Goal: Task Accomplishment & Management: Use online tool/utility

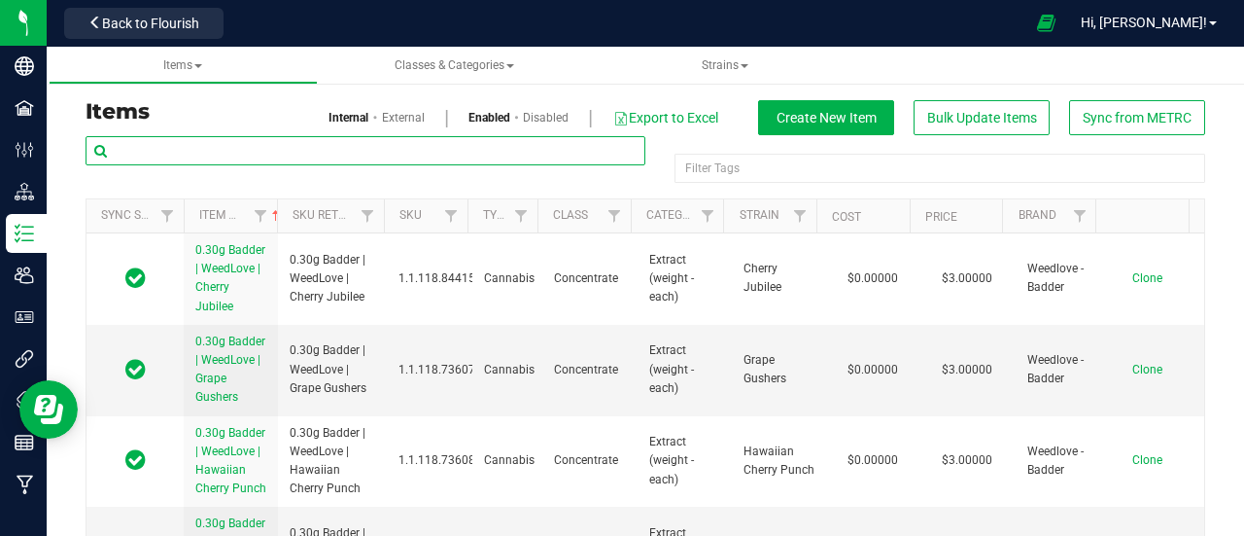
click at [437, 139] on input "text" at bounding box center [366, 150] width 560 height 29
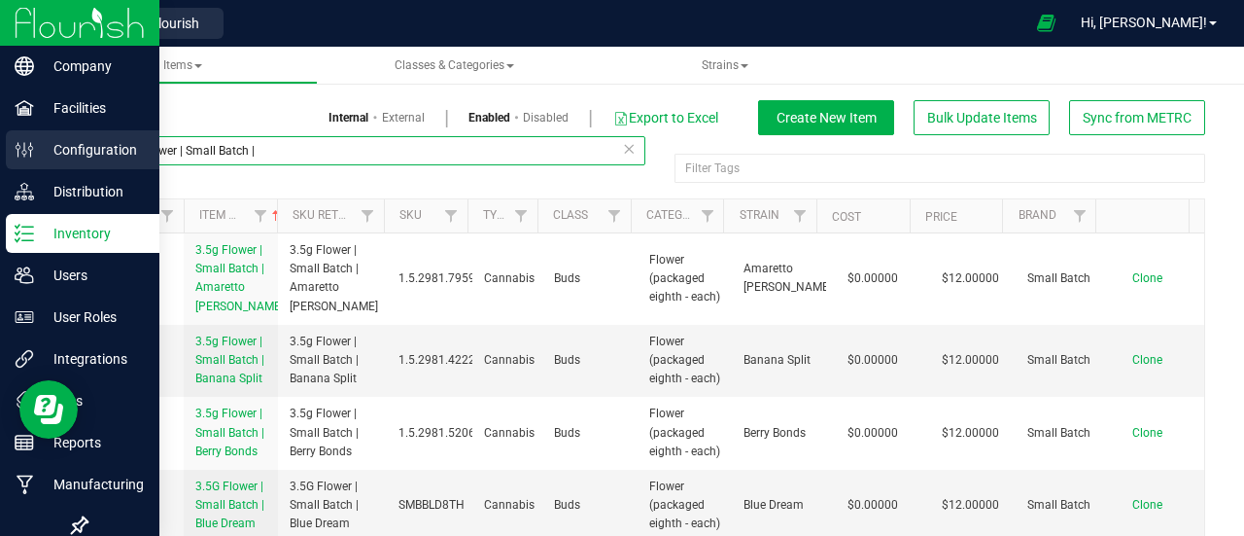
drag, startPoint x: 280, startPoint y: 151, endPoint x: 12, endPoint y: 148, distance: 268.3
click at [12, 148] on div "Company Facilities Configuration Distribution Inventory Users User Roles Integr…" at bounding box center [622, 268] width 1244 height 536
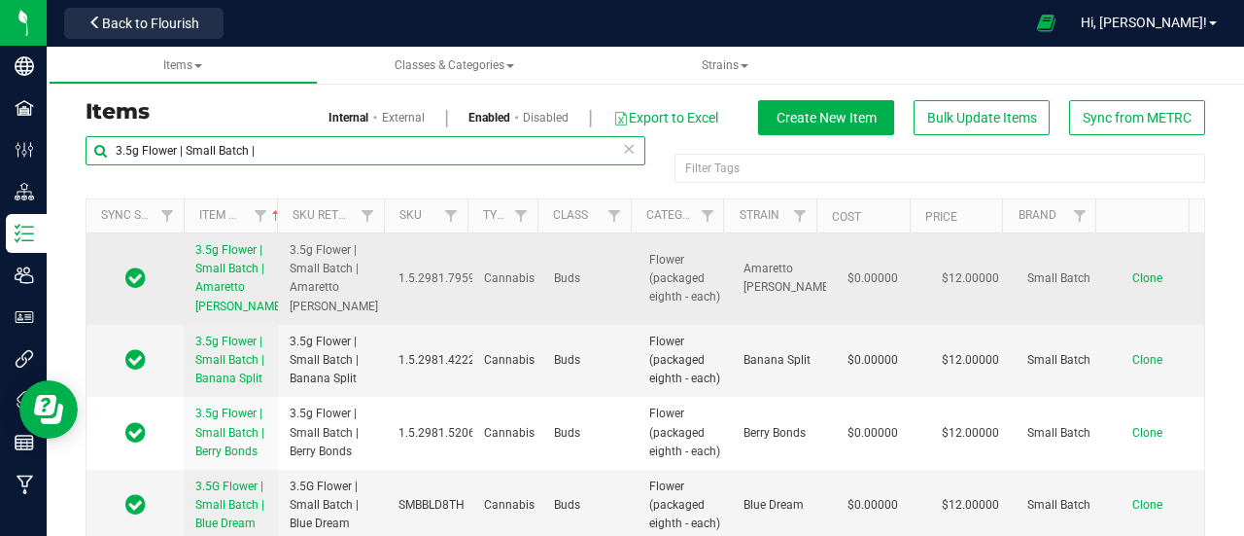
type input "3.5g Flower | Small Batch |"
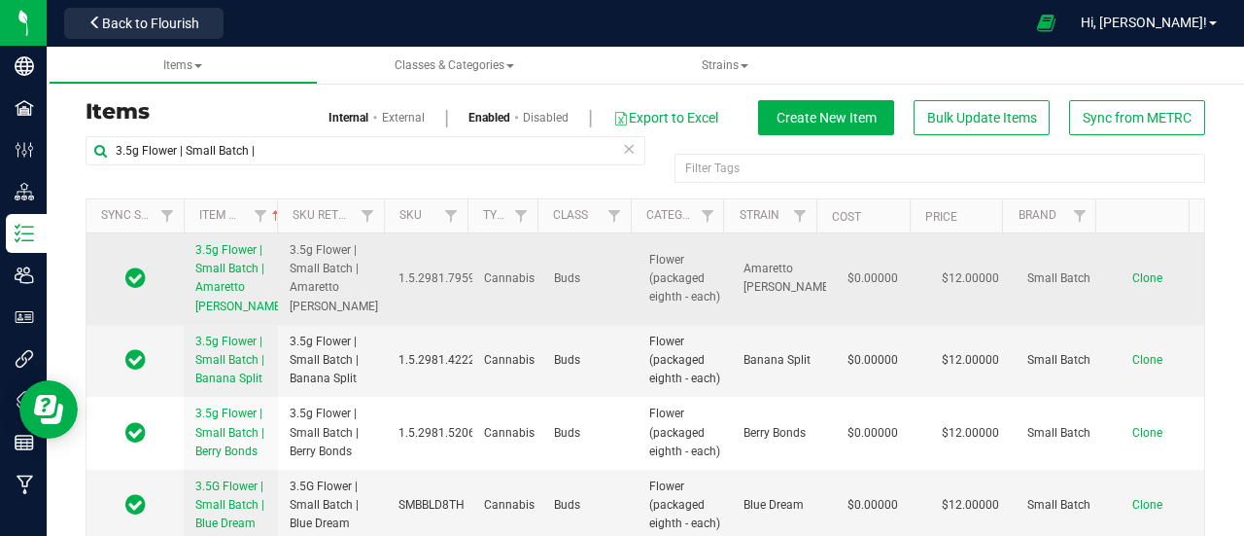
click at [1132, 279] on span "Clone" at bounding box center [1147, 278] width 30 height 14
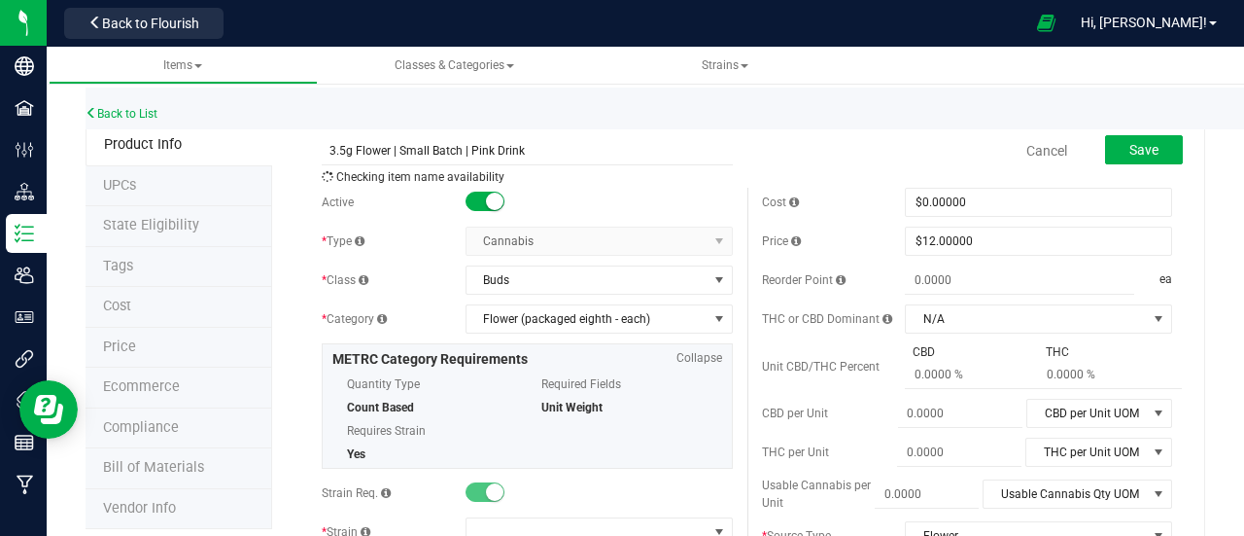
scroll to position [101, 0]
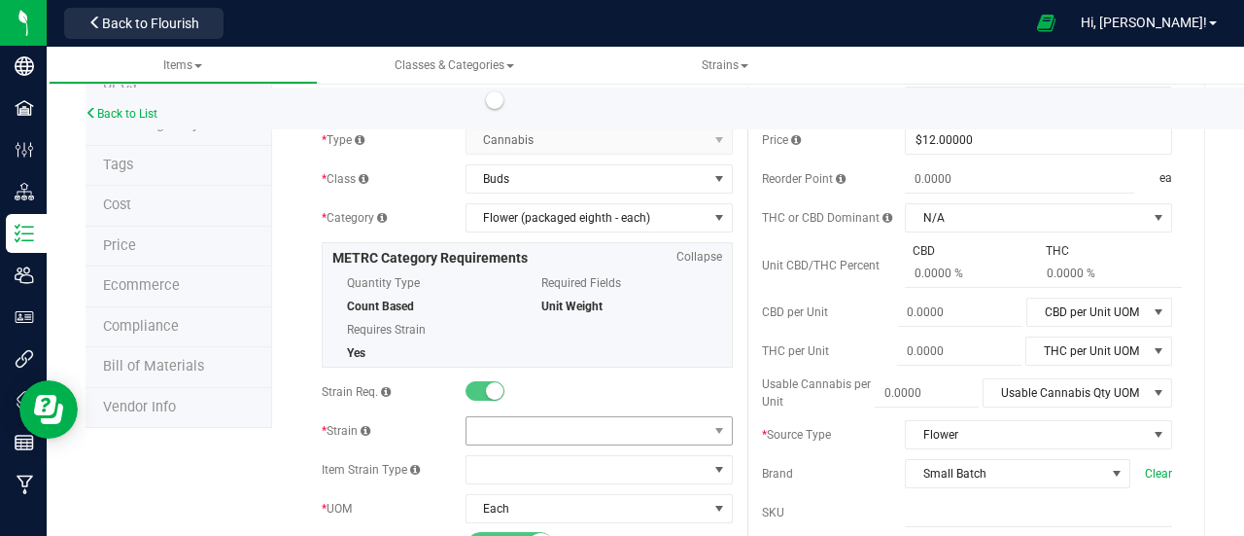
type input "3.5g Flower | Small Batch | Pink Drink"
click at [550, 417] on span at bounding box center [587, 430] width 241 height 27
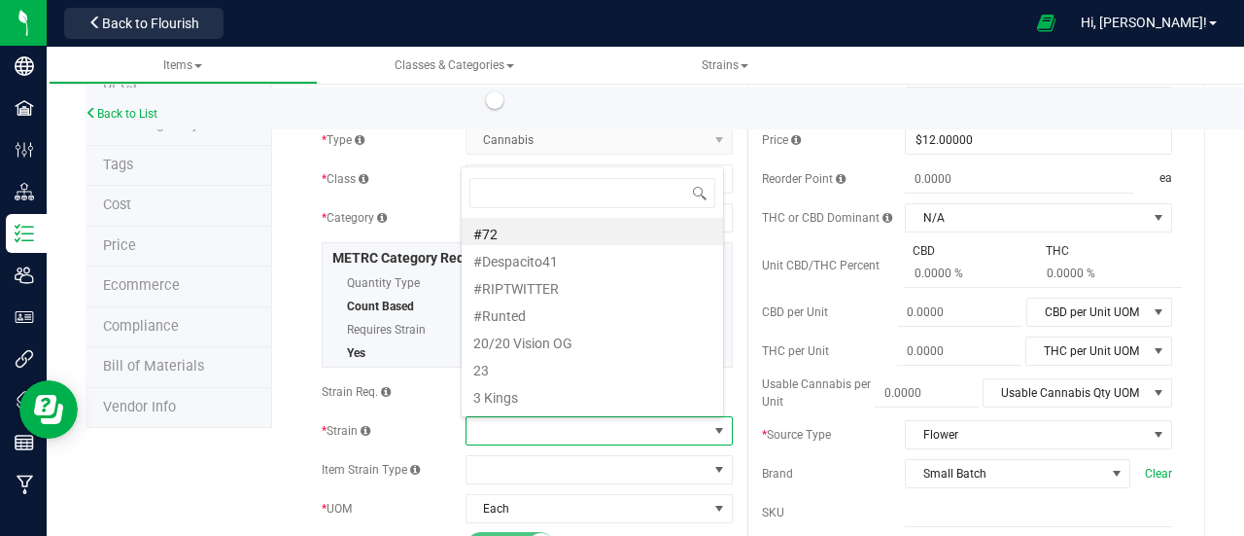
scroll to position [28, 259]
type input "Pink Drink"
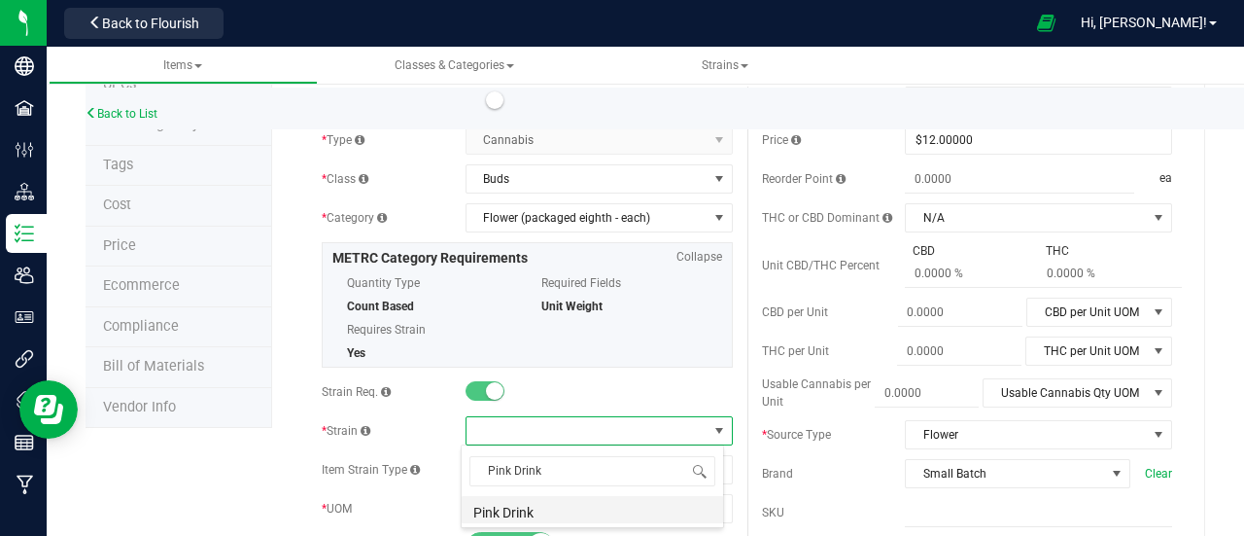
click at [519, 501] on li "Pink Drink" at bounding box center [592, 509] width 261 height 27
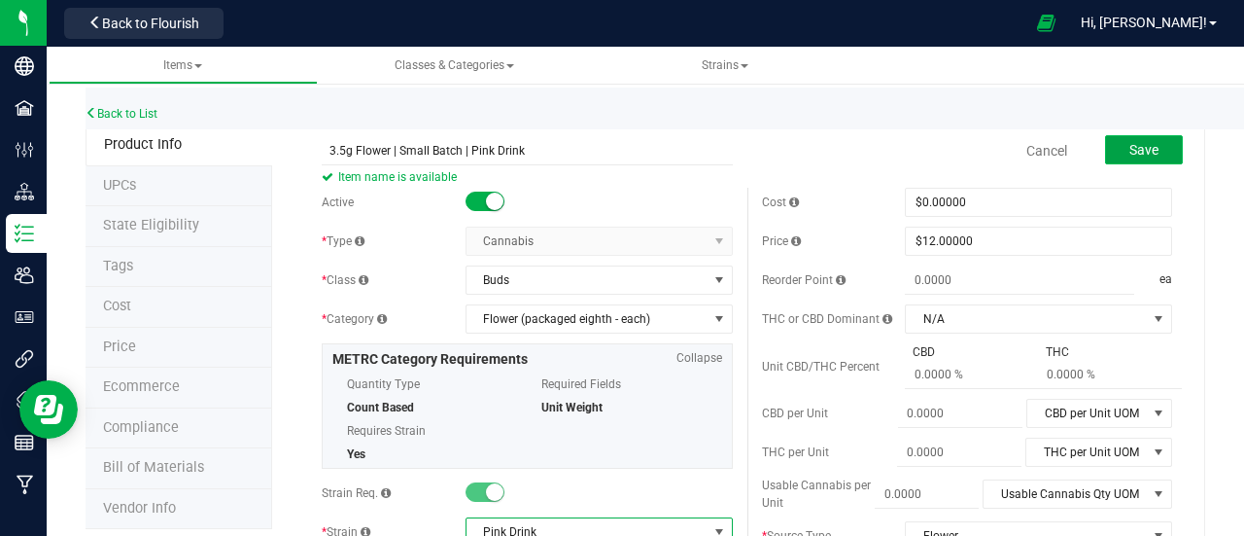
click at [1112, 148] on button "Save" at bounding box center [1144, 149] width 78 height 29
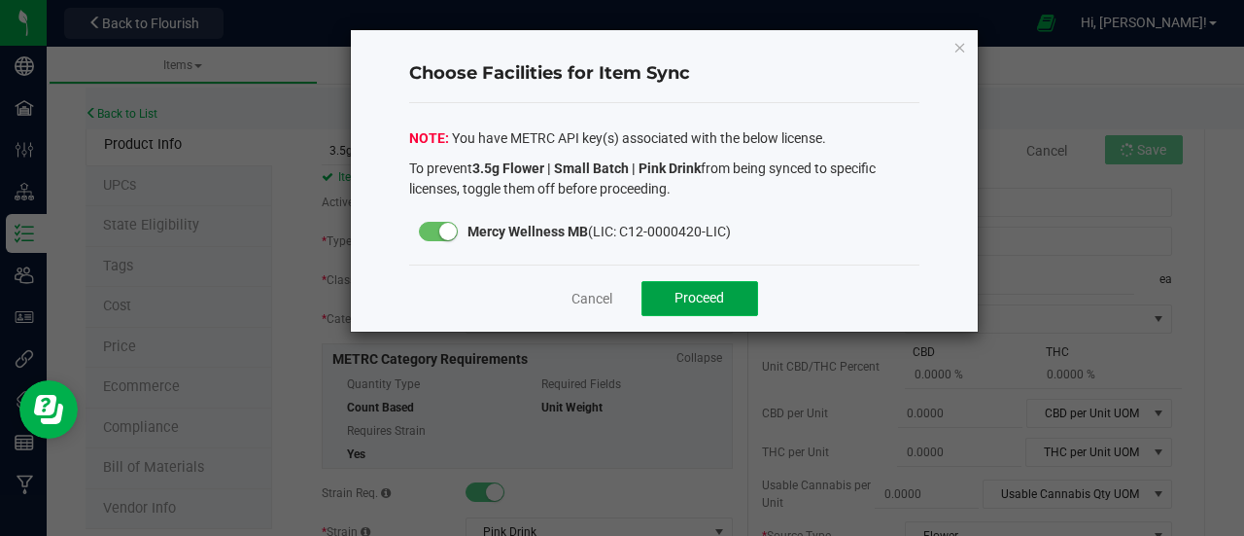
click at [697, 299] on span "Proceed" at bounding box center [700, 298] width 50 height 16
